Goal: Check status

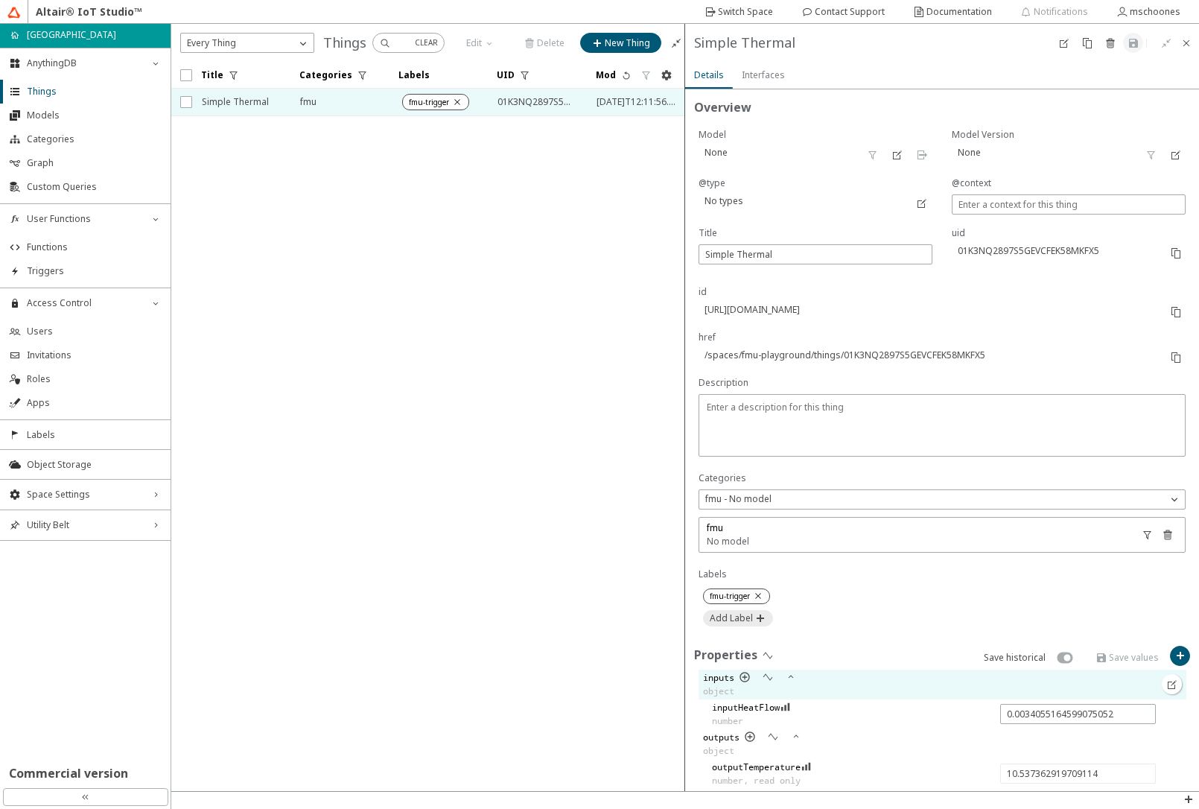
scroll to position [244, 0]
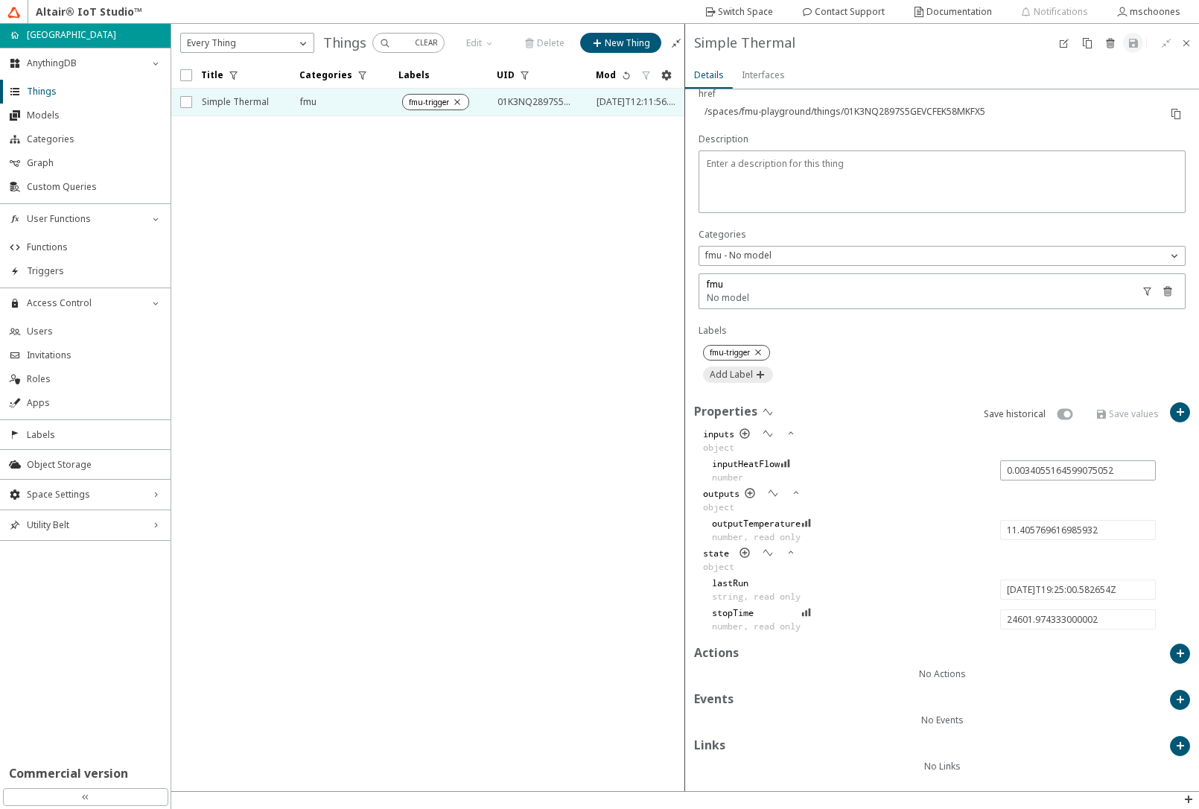
type input "11.558803378255199"
type input "[DATE]T19:30:00.519674Z"
type input "24901.911353000003"
type input "12.580550278794407"
type input "[DATE]T19:35:00.546678Z"
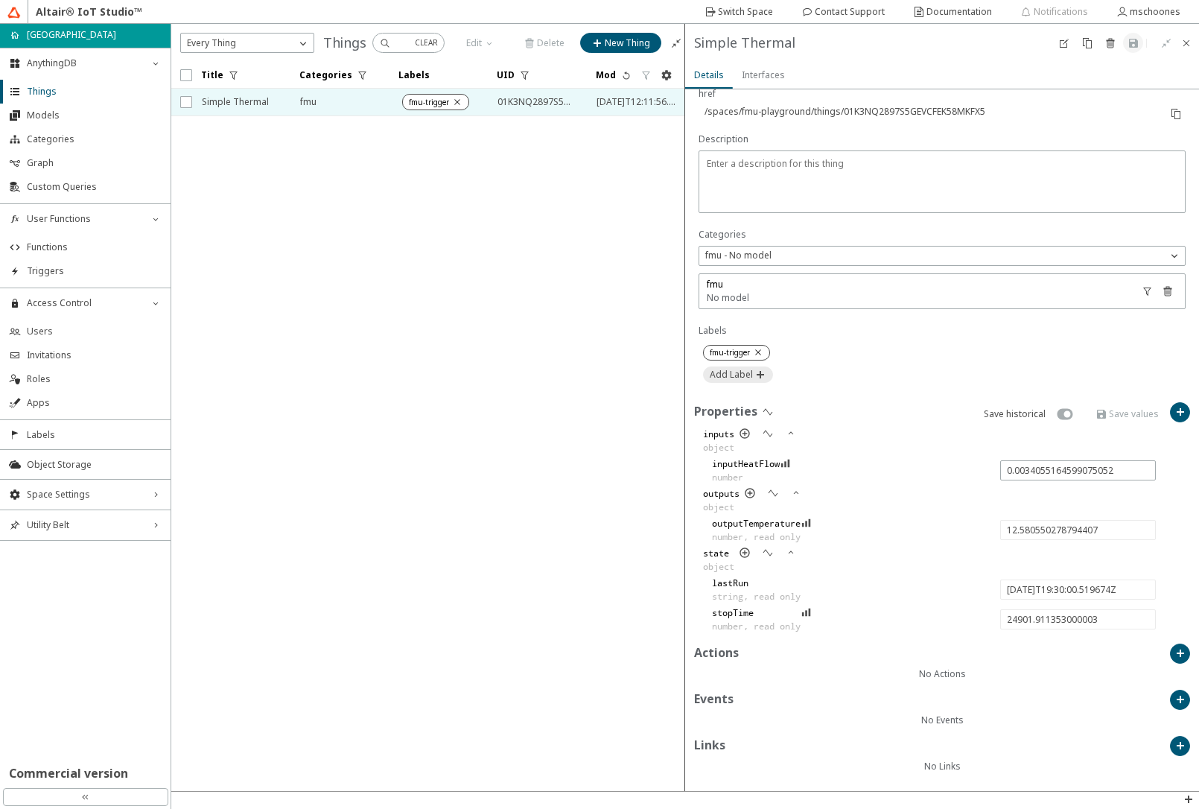
type input "25201.938357000003"
type input "-0.0001608544133342351"
type input "12.532296655057593"
type input "[DATE]T19:40:00.529891Z"
type input "25501.921570000002"
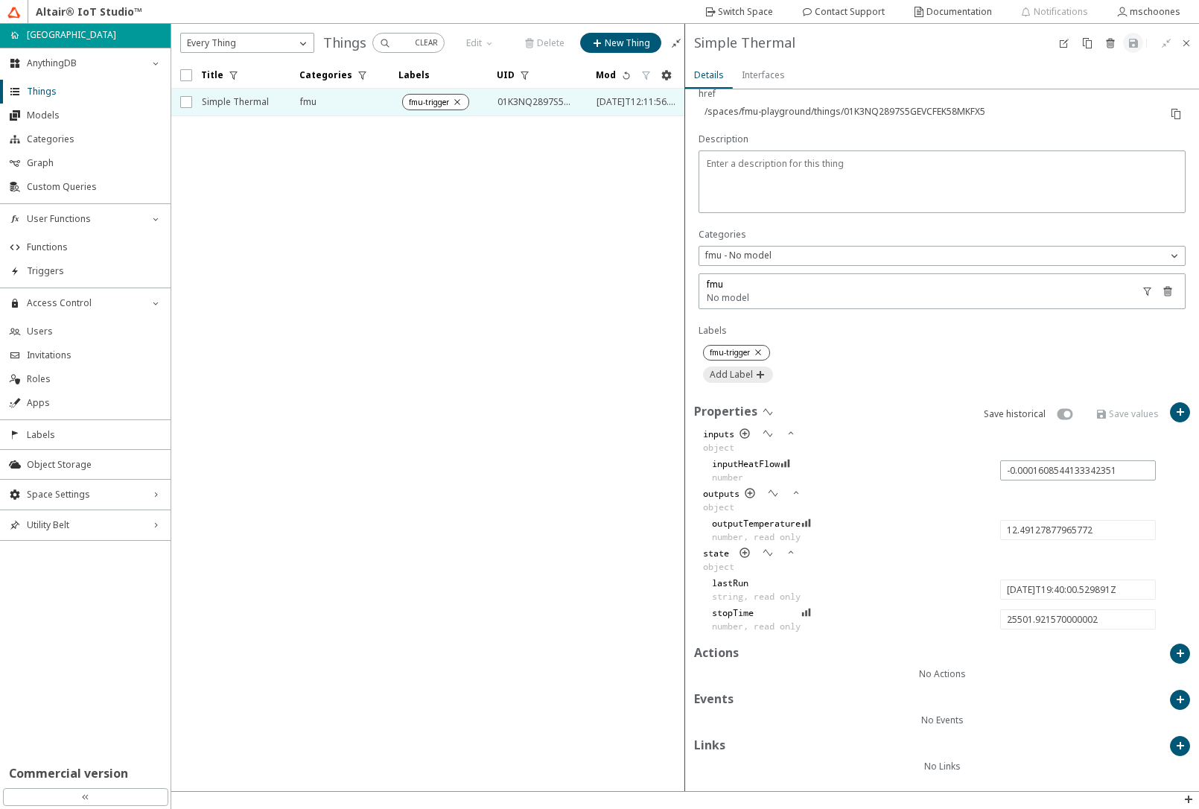
type input "12.484029625553116"
type input "[DATE]T19:45:00.596445Z"
type input "25801.988124000003"
type input "12.435767050107346"
type input "[DATE]T19:50:00.635309Z"
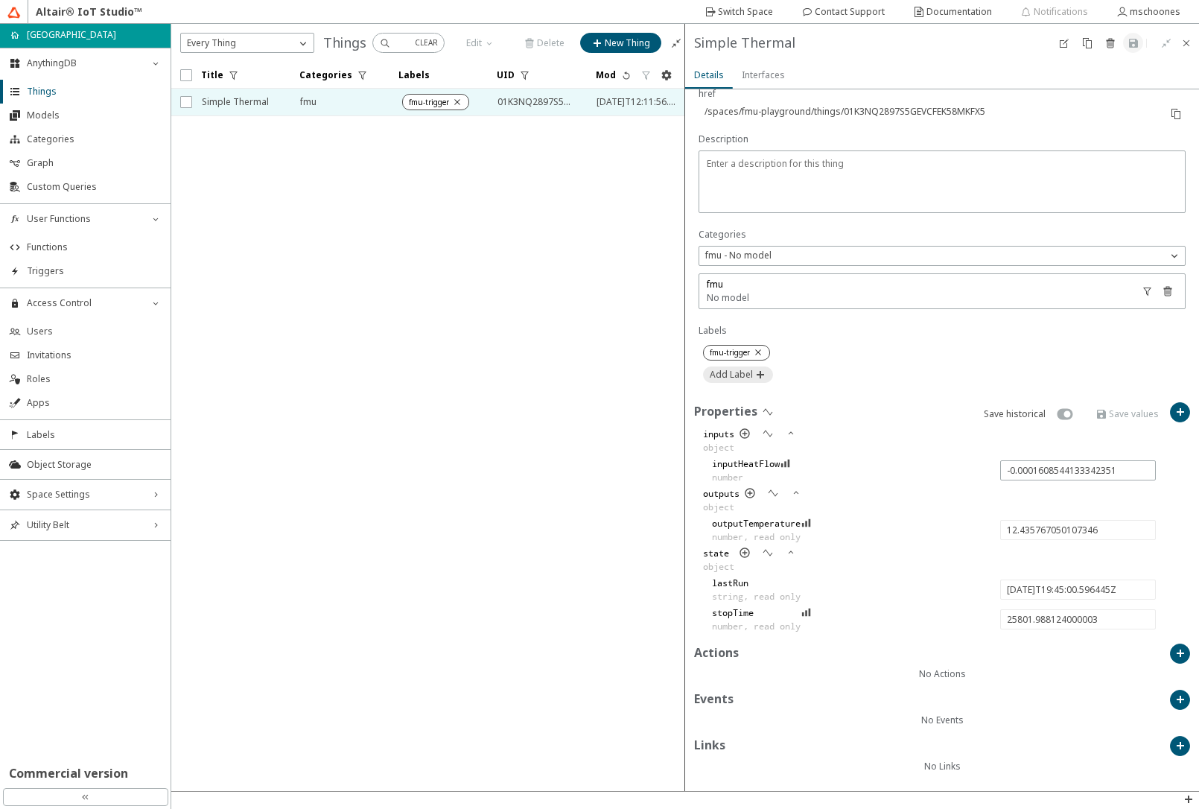
type input "26102.026988"
type input "-0.0034276625999032917"
type input "11.407617418019885"
type input "[DATE]T19:55:00.591796Z"
type input "26401.983475"
